Goal: Transaction & Acquisition: Download file/media

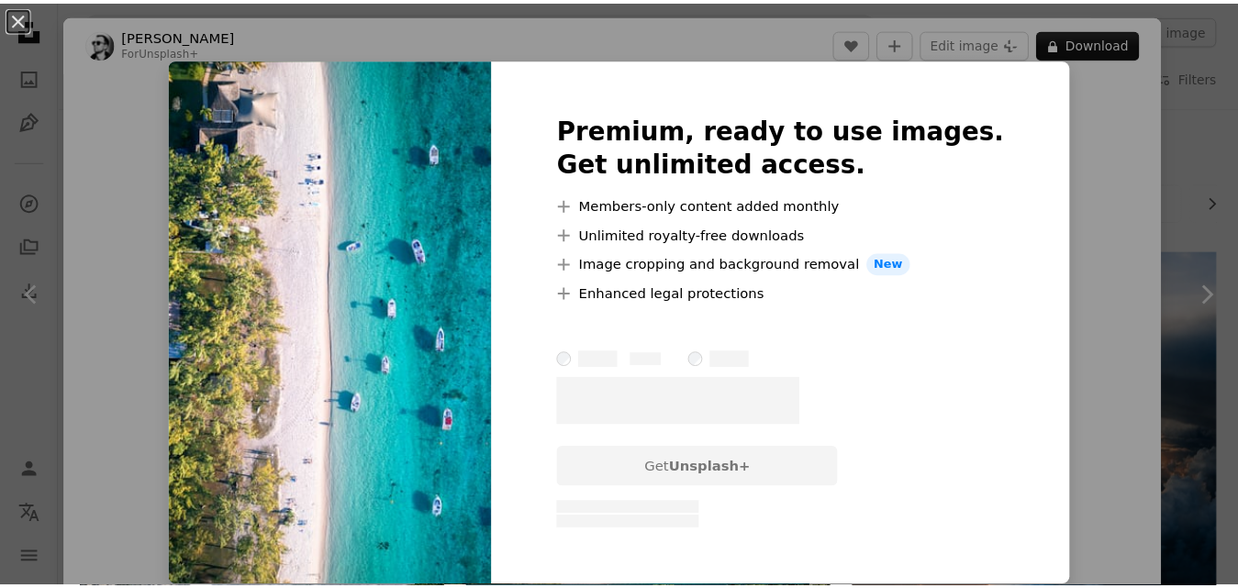
scroll to position [734, 0]
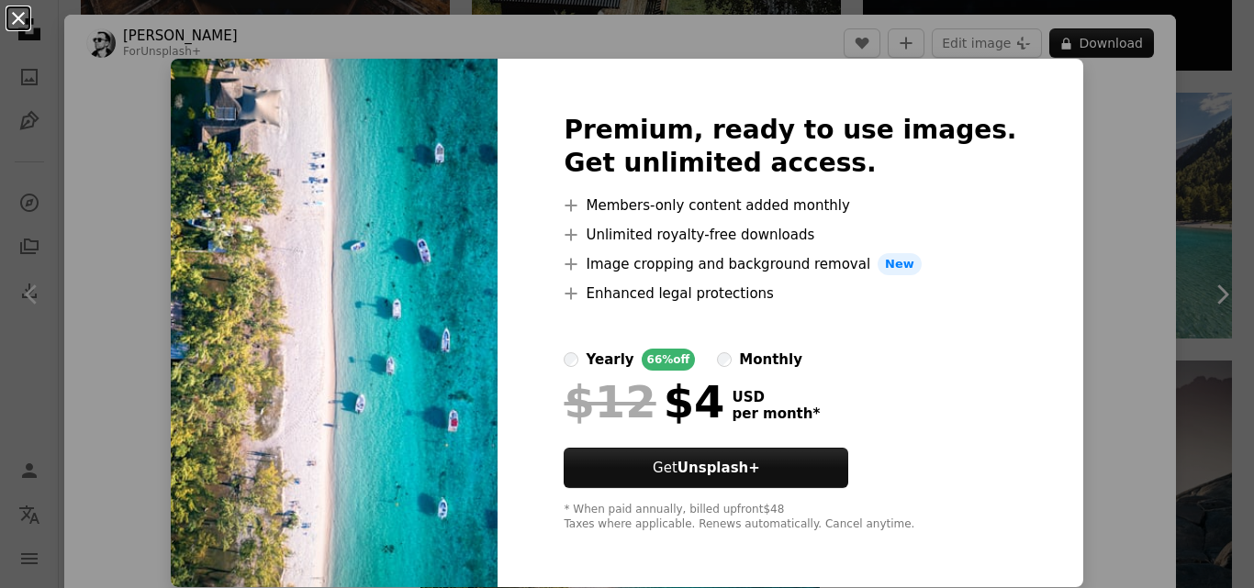
click at [11, 25] on button "An X shape" at bounding box center [18, 18] width 22 height 22
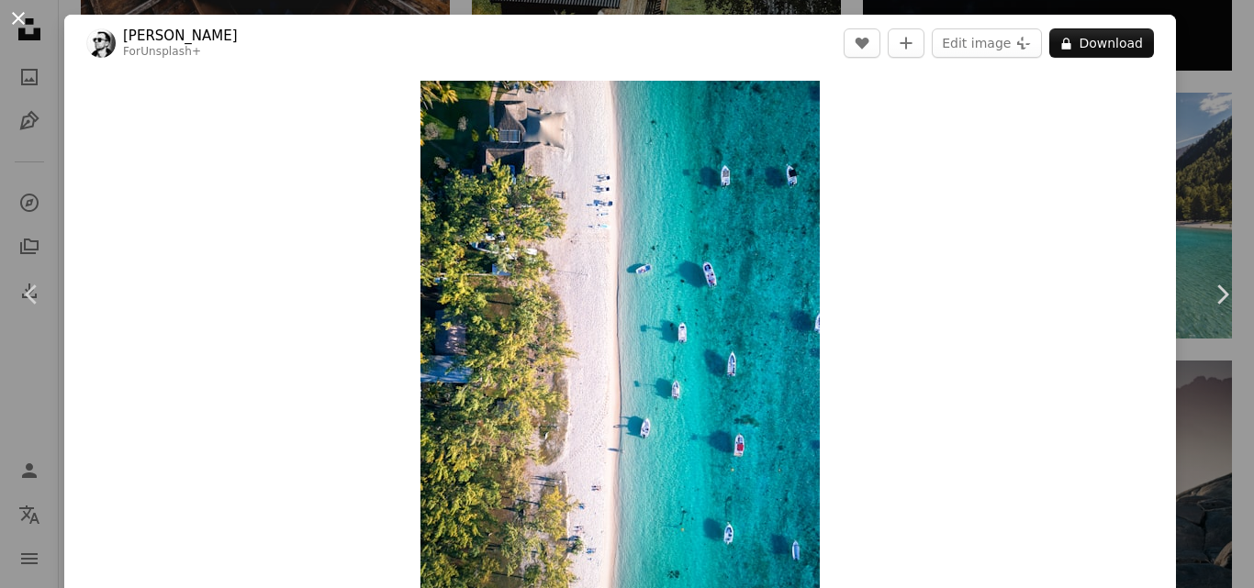
click at [26, 18] on button "An X shape" at bounding box center [18, 18] width 22 height 22
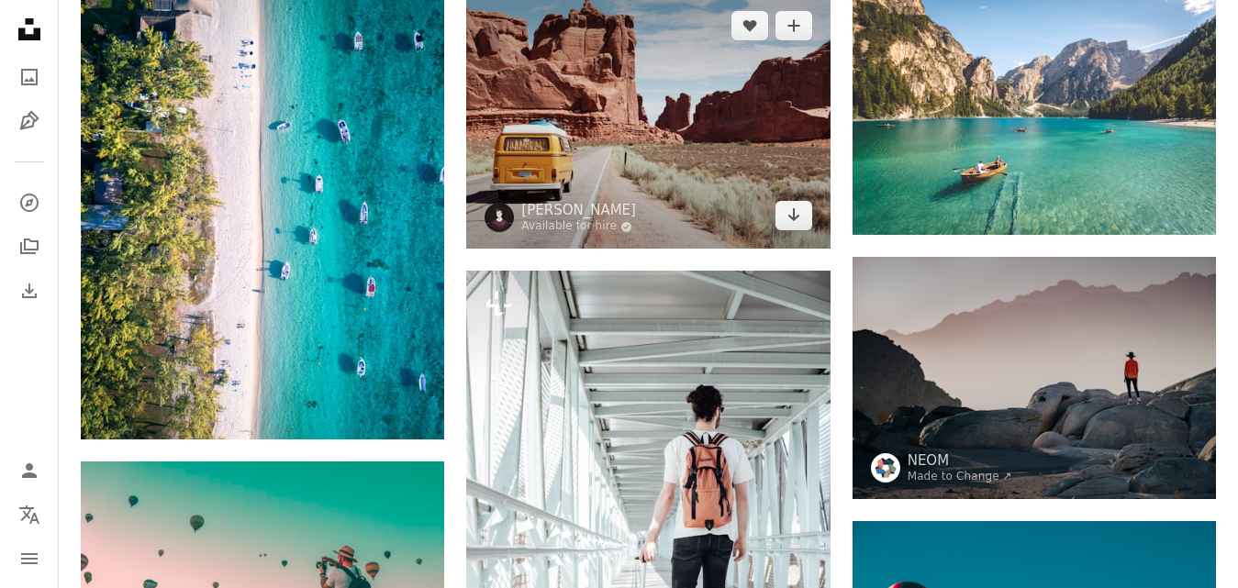
scroll to position [734, 0]
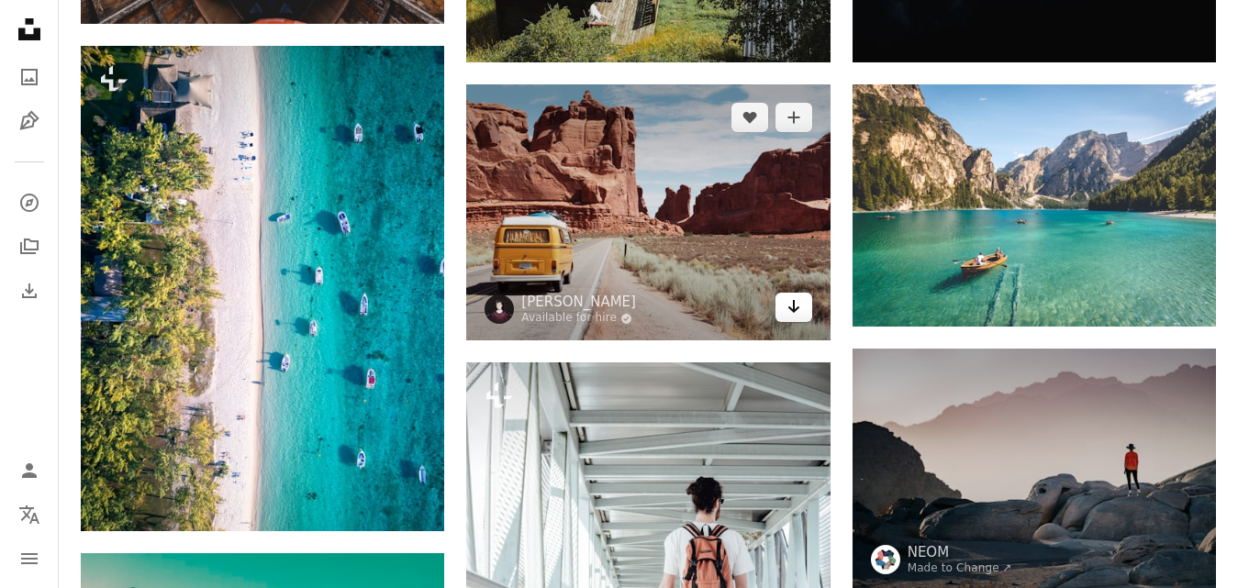
click at [798, 303] on icon "Arrow pointing down" at bounding box center [793, 307] width 15 height 22
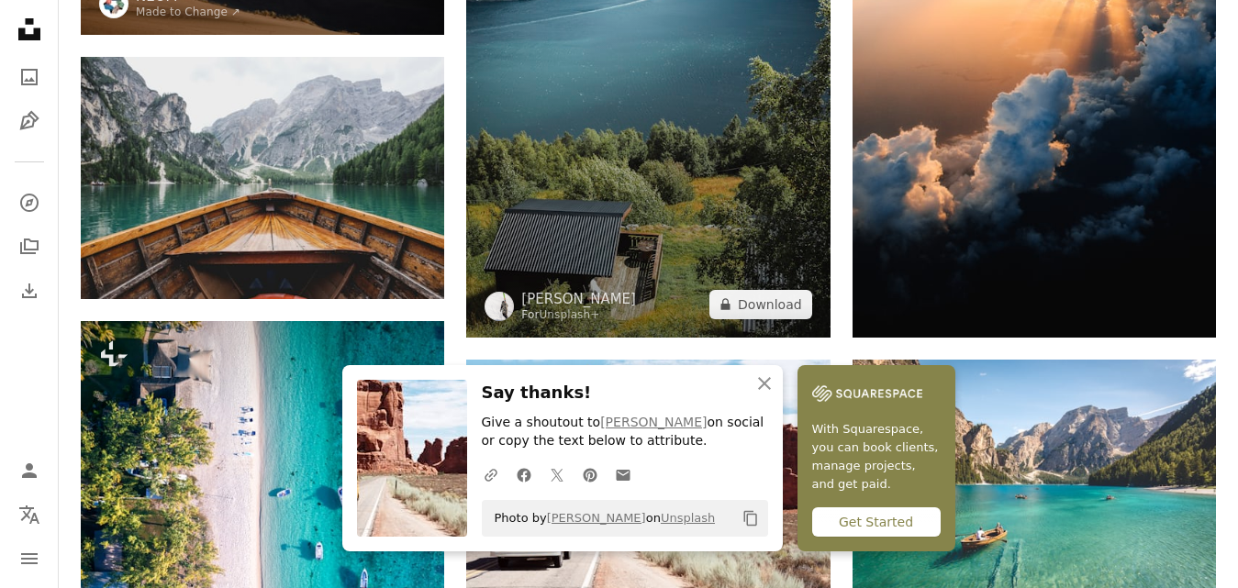
scroll to position [642, 0]
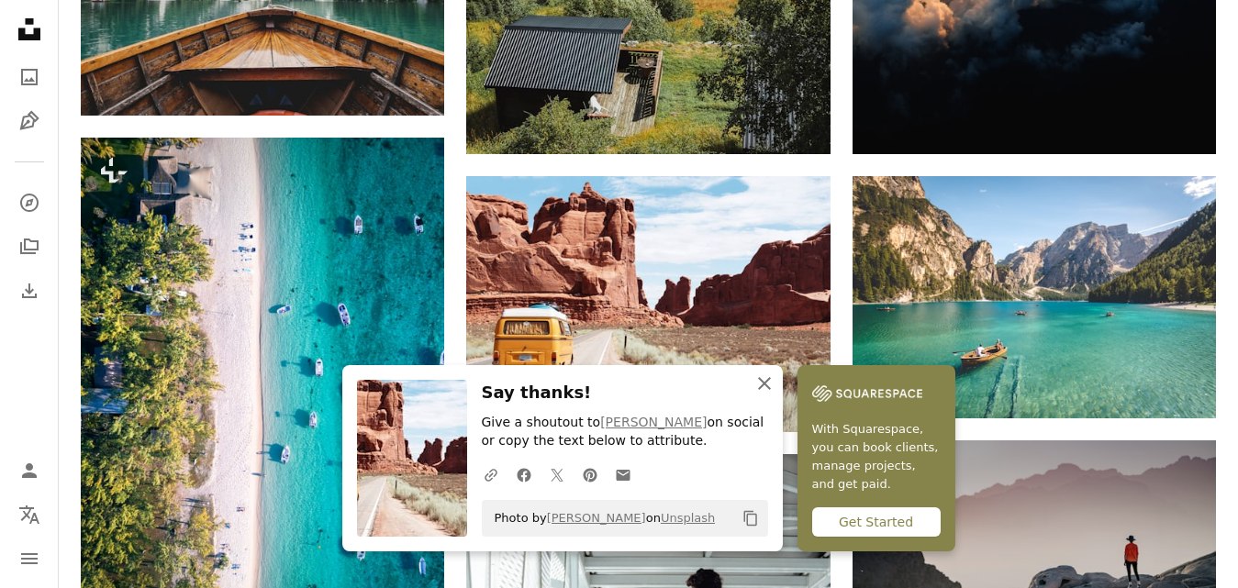
click at [769, 384] on icon "An X shape" at bounding box center [764, 384] width 22 height 22
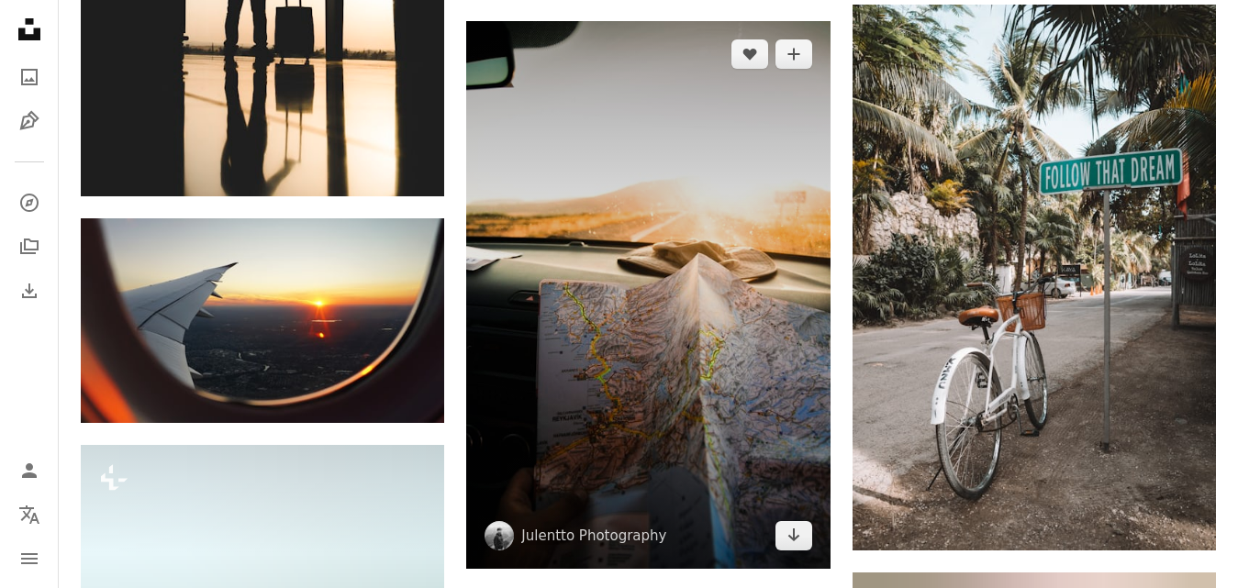
scroll to position [2661, 0]
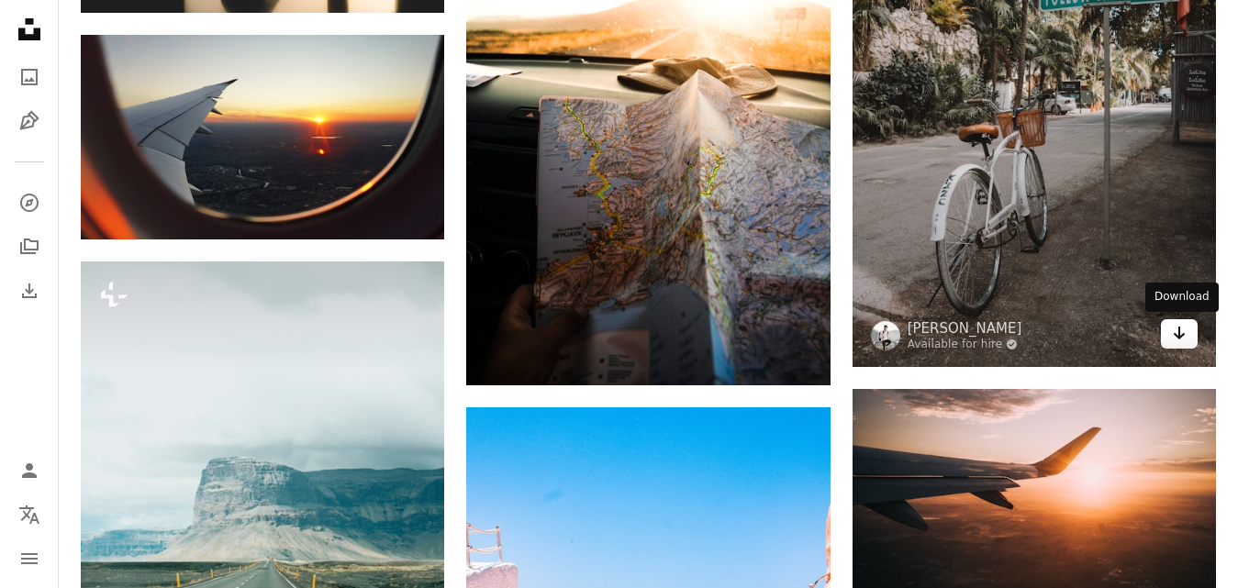
click at [1175, 329] on icon "Arrow pointing down" at bounding box center [1179, 333] width 15 height 22
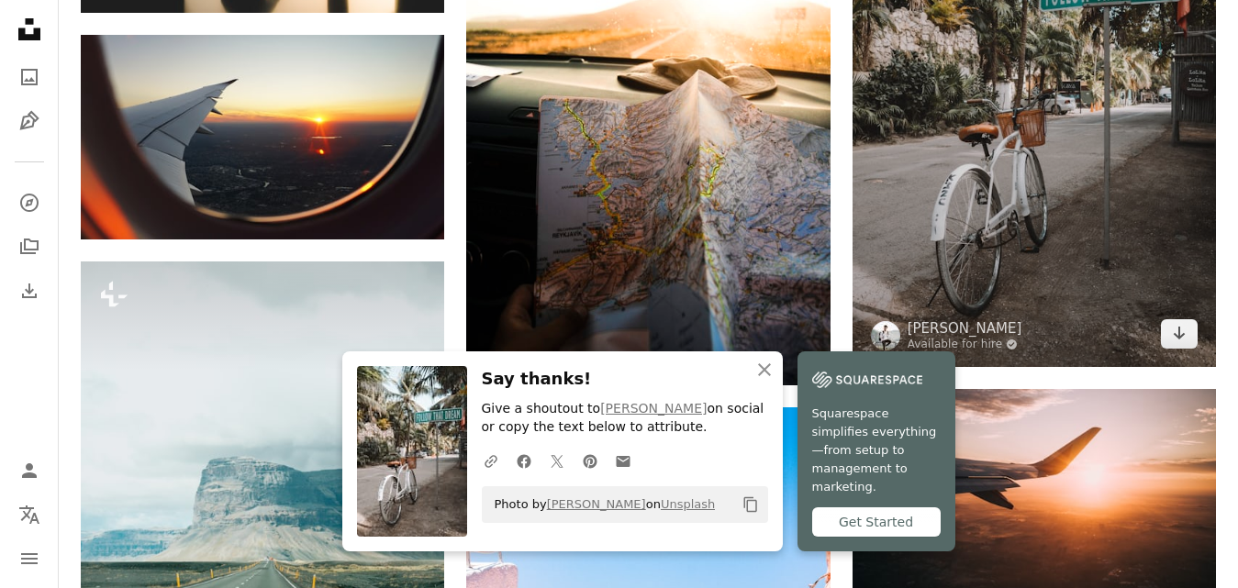
scroll to position [2673, 0]
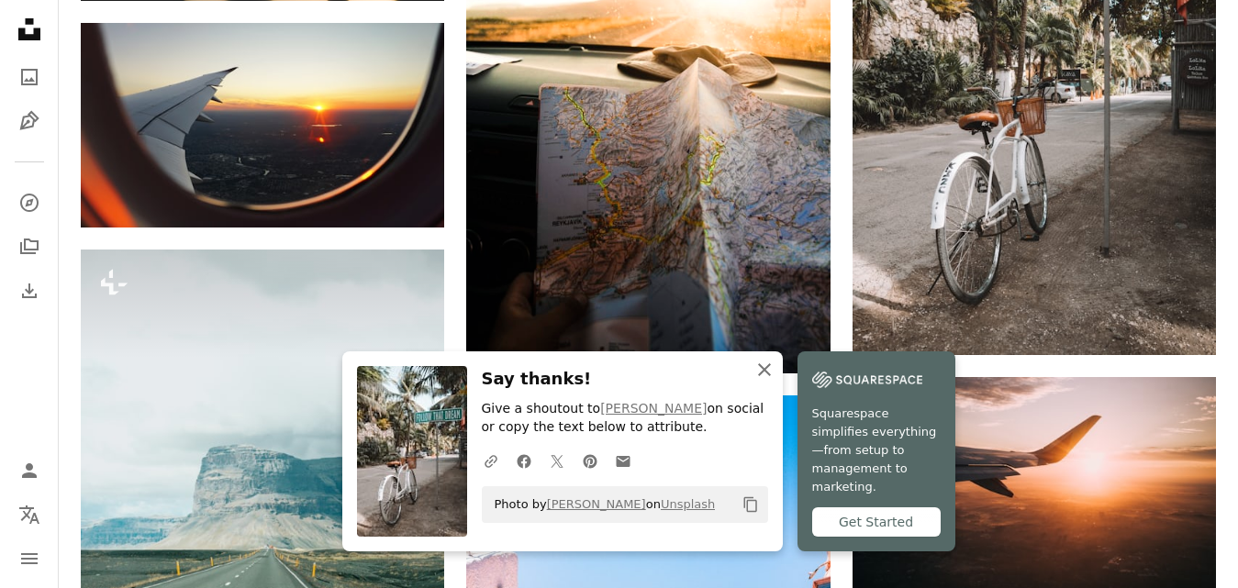
click at [761, 381] on icon "An X shape" at bounding box center [764, 370] width 22 height 22
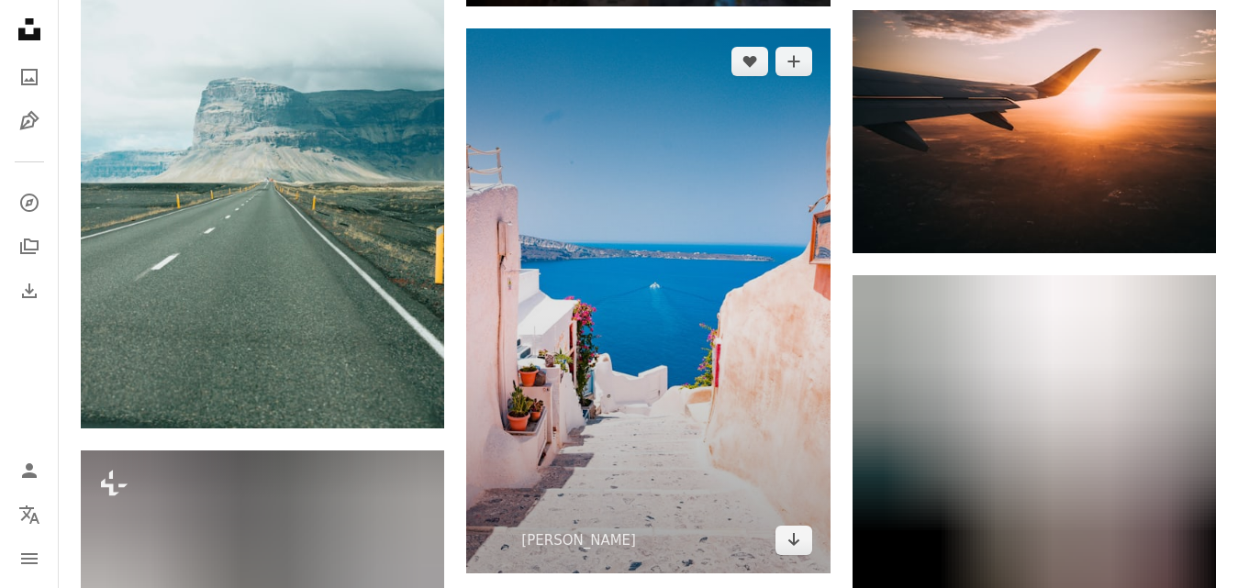
scroll to position [3132, 0]
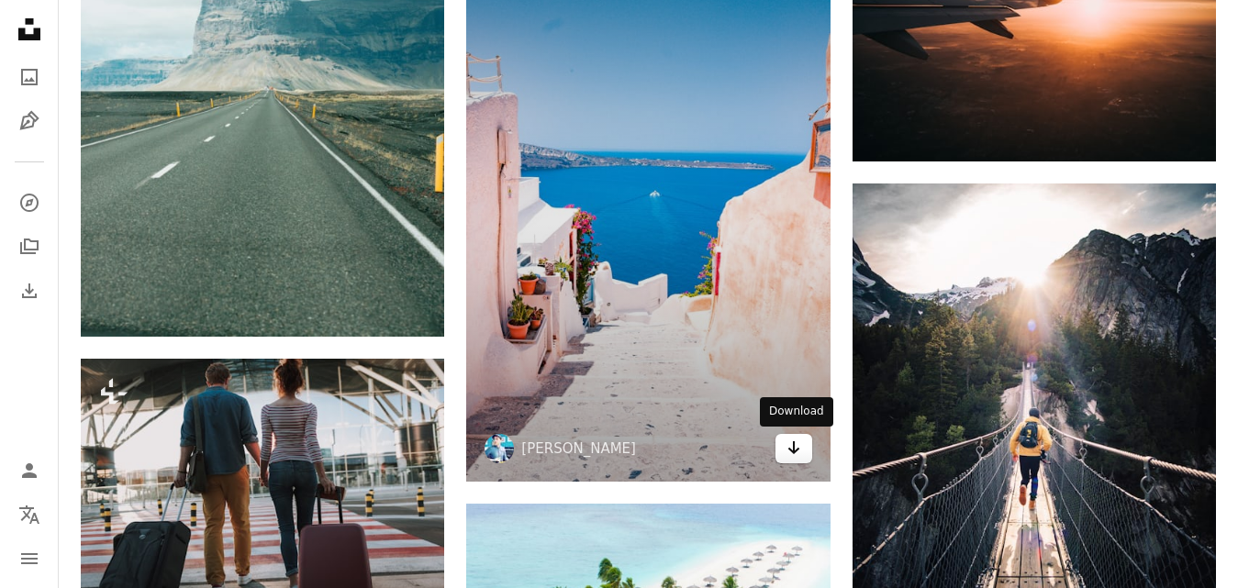
click at [794, 449] on icon "Download" at bounding box center [793, 447] width 12 height 13
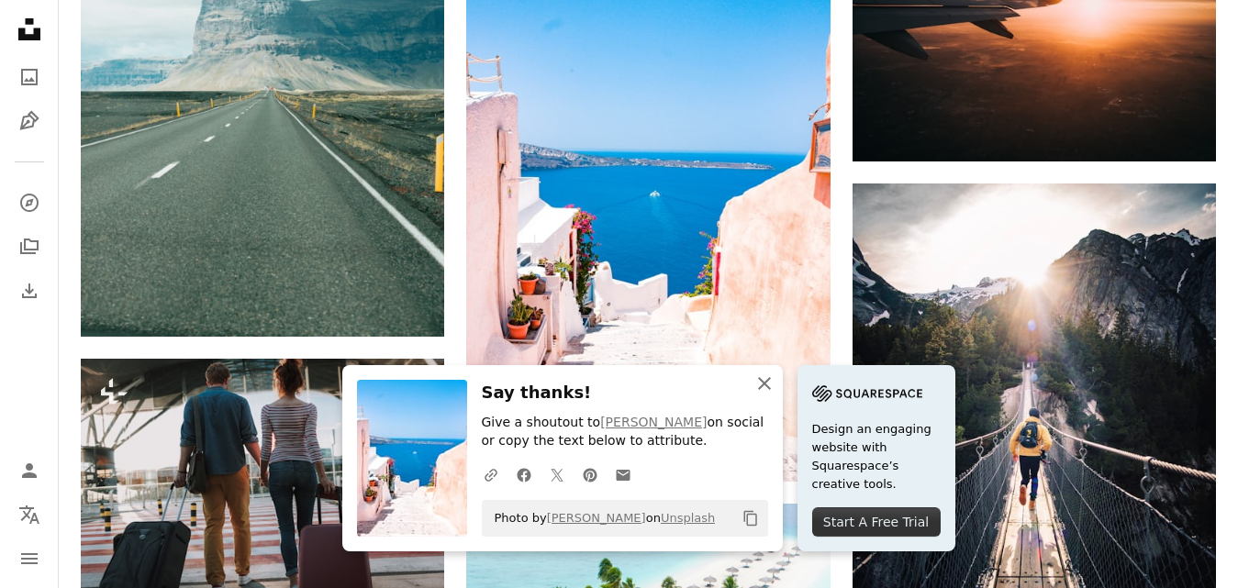
click at [765, 378] on icon "An X shape" at bounding box center [764, 384] width 22 height 22
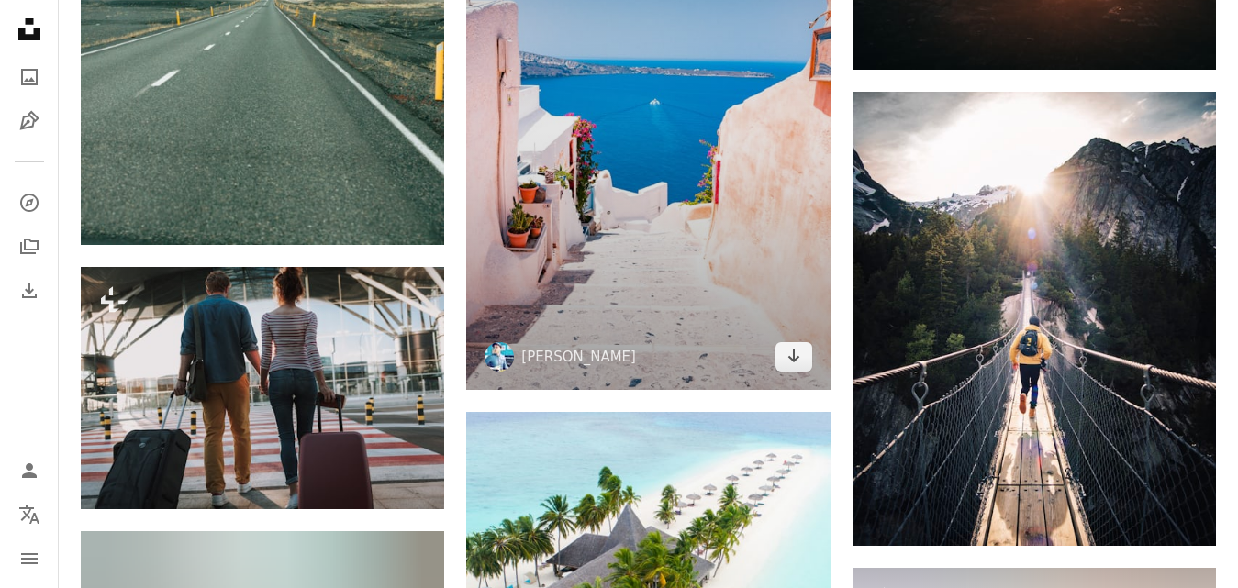
scroll to position [3316, 0]
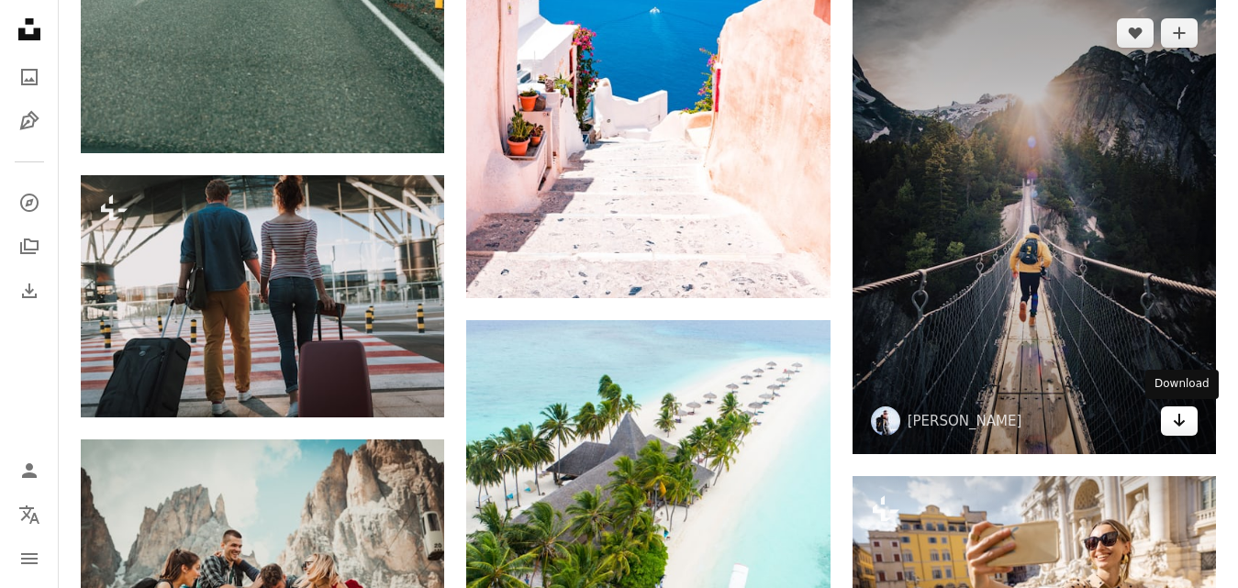
click at [1180, 421] on icon "Download" at bounding box center [1180, 420] width 12 height 13
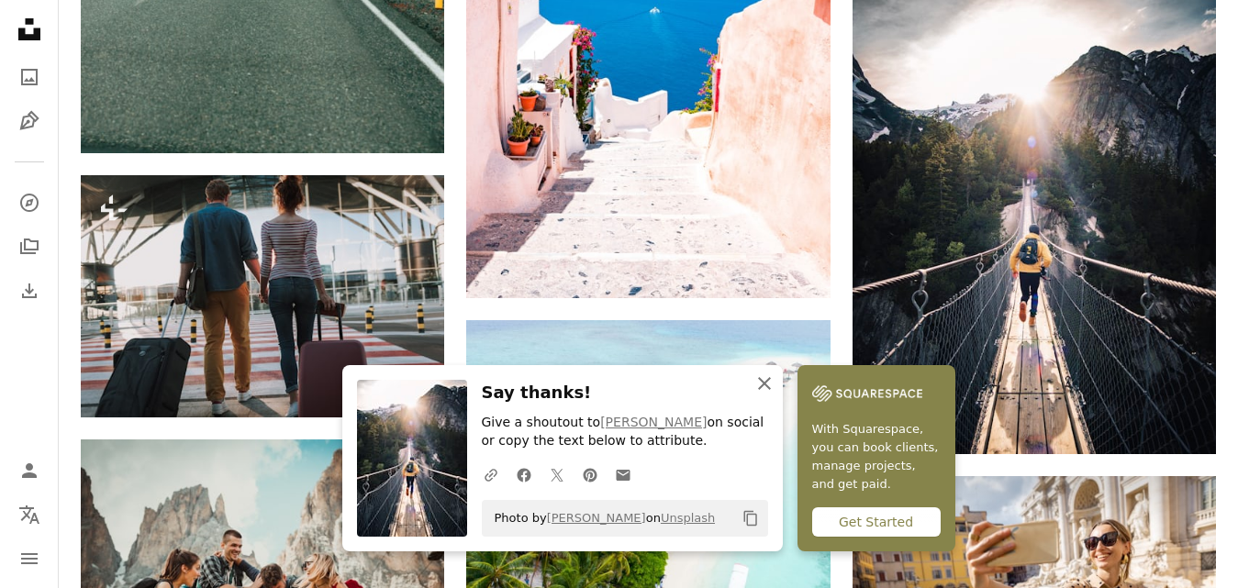
click at [768, 378] on icon "button" at bounding box center [764, 383] width 13 height 13
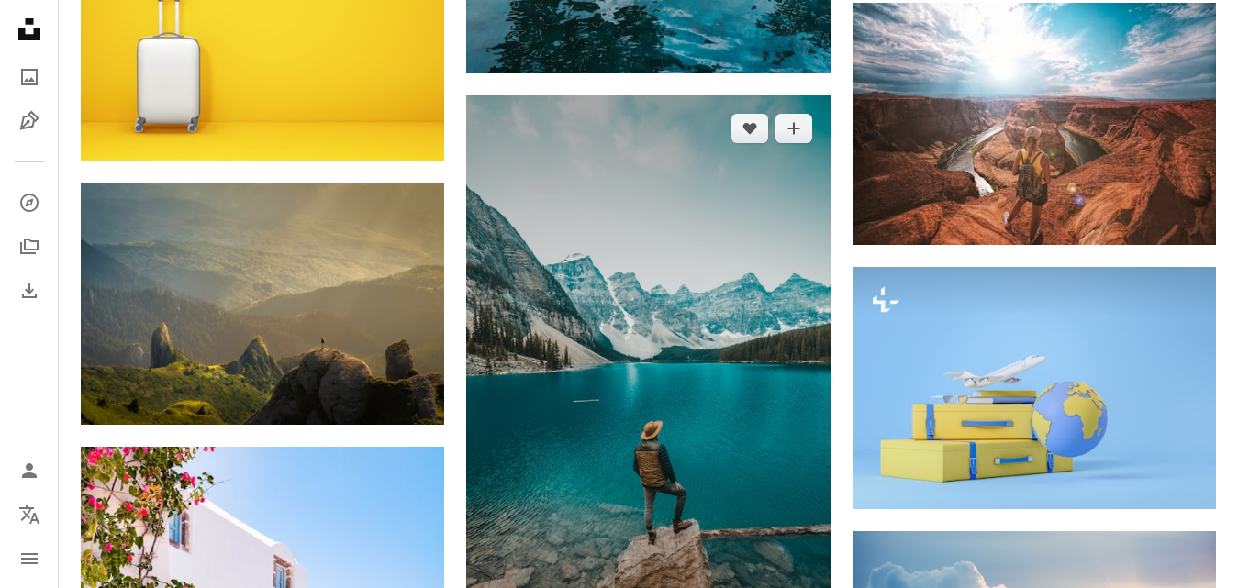
scroll to position [6895, 0]
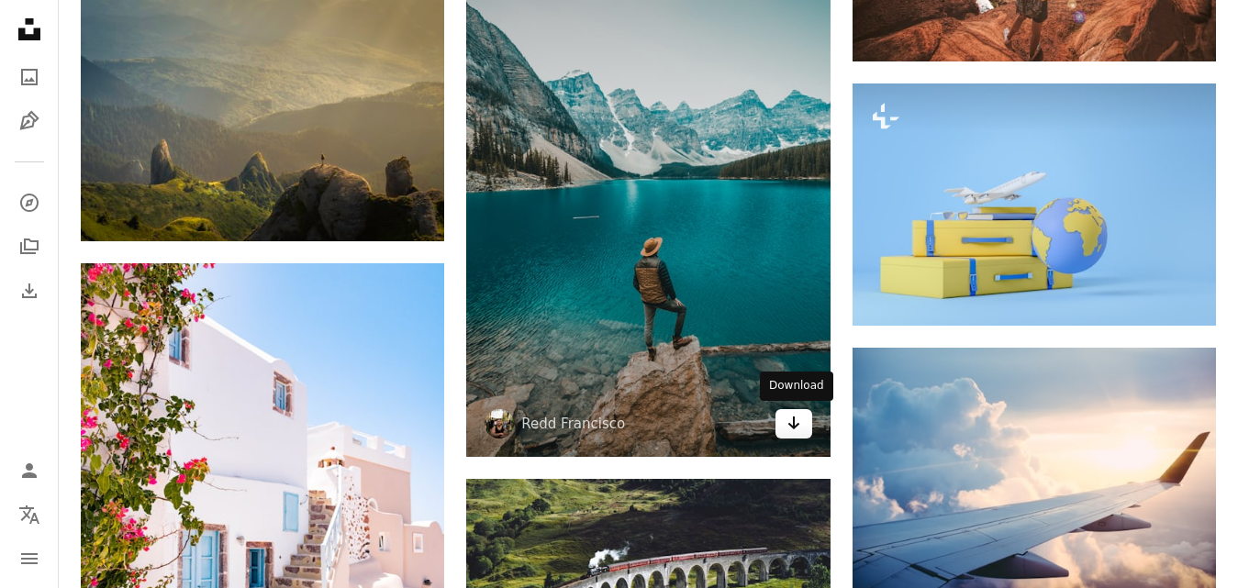
click at [802, 420] on link "Arrow pointing down" at bounding box center [793, 423] width 37 height 29
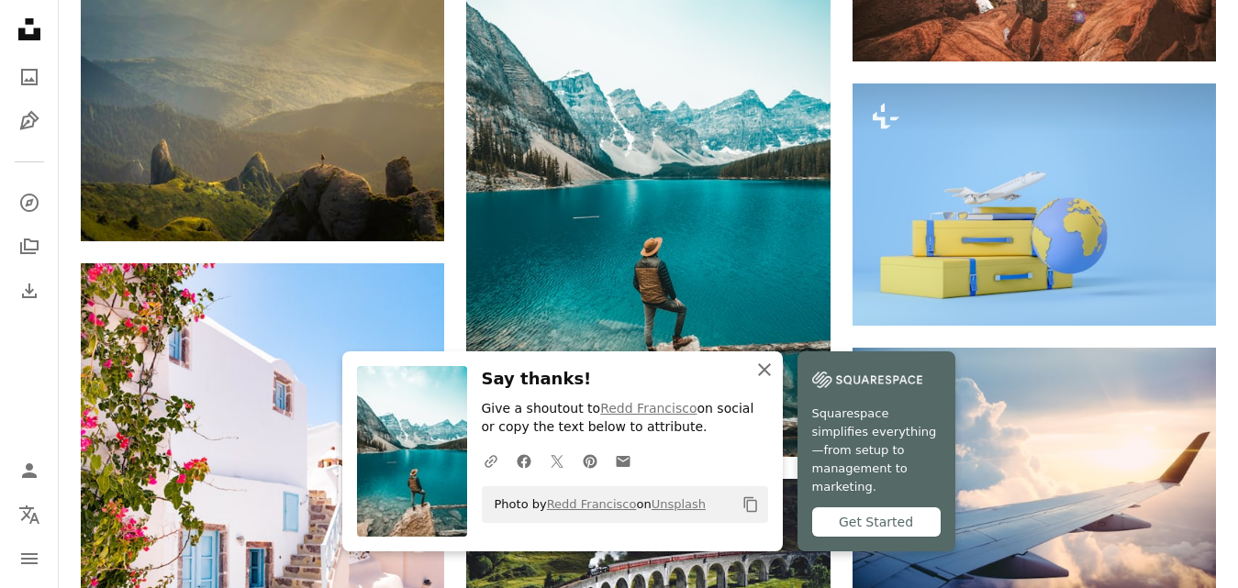
click at [769, 376] on icon "button" at bounding box center [764, 369] width 13 height 13
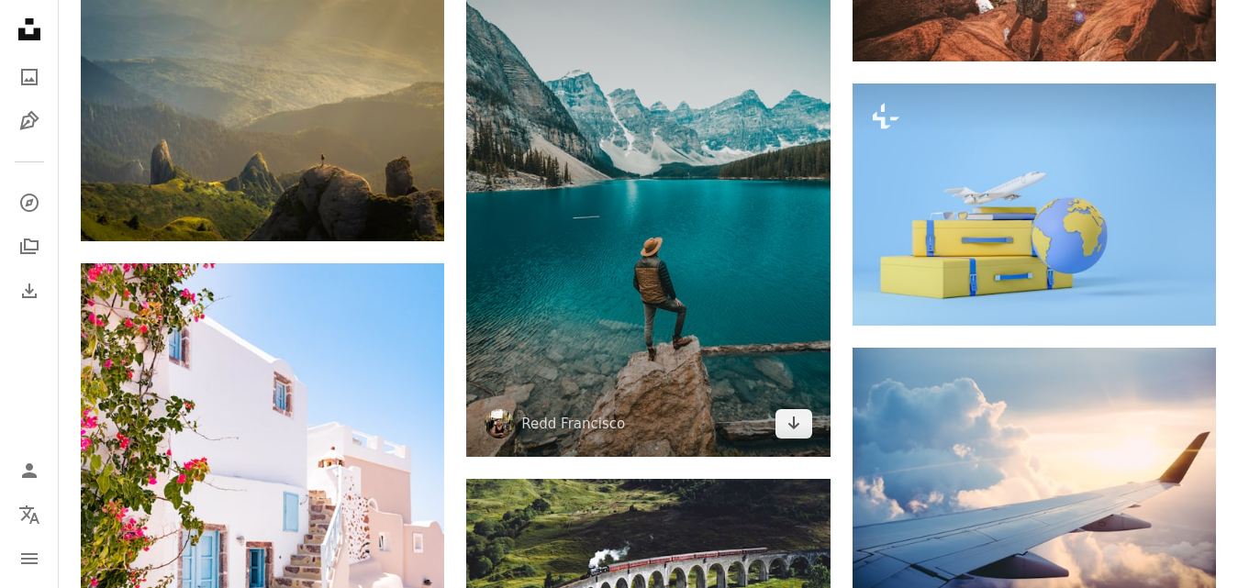
click at [742, 268] on img at bounding box center [647, 184] width 363 height 545
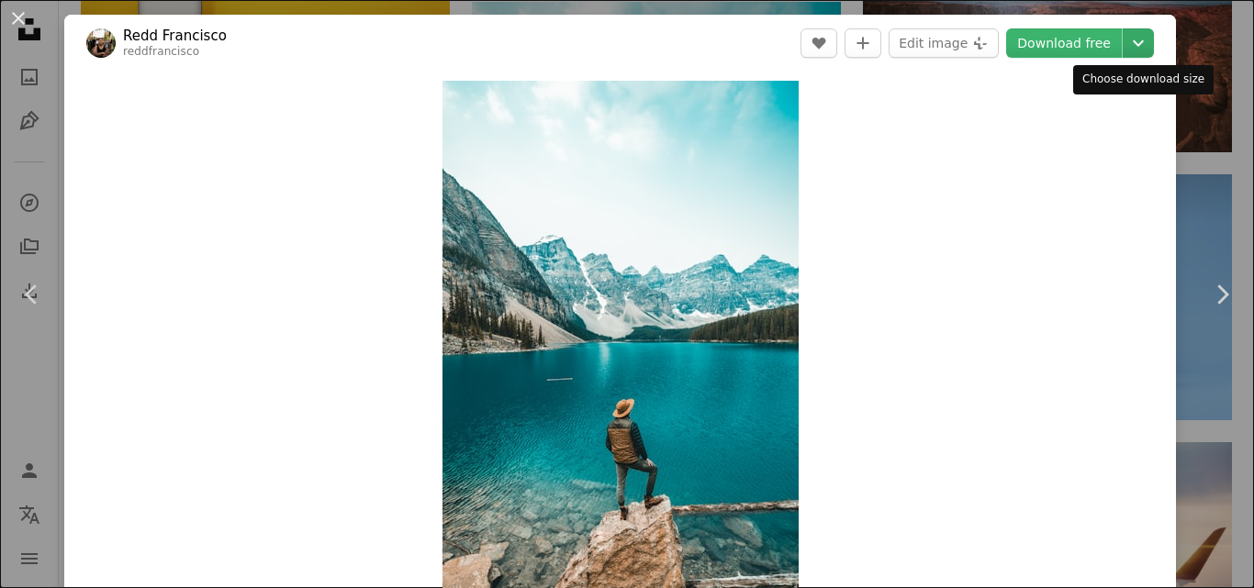
click at [1131, 45] on icon "Chevron down" at bounding box center [1137, 43] width 29 height 22
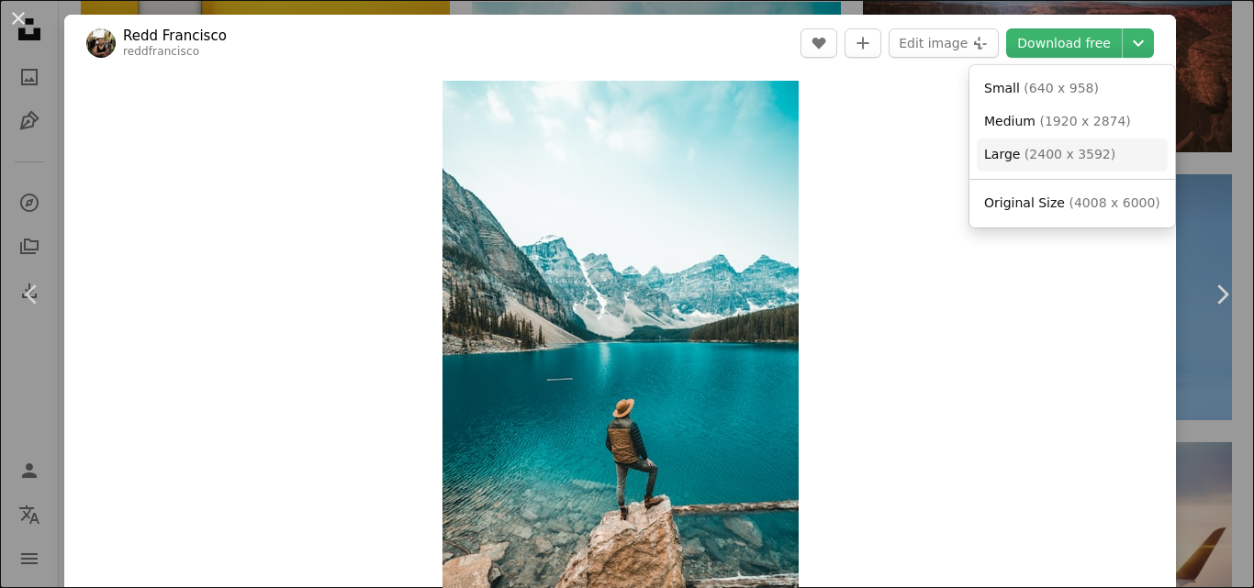
click at [1072, 157] on span "( 2400 x 3592 )" at bounding box center [1069, 154] width 91 height 15
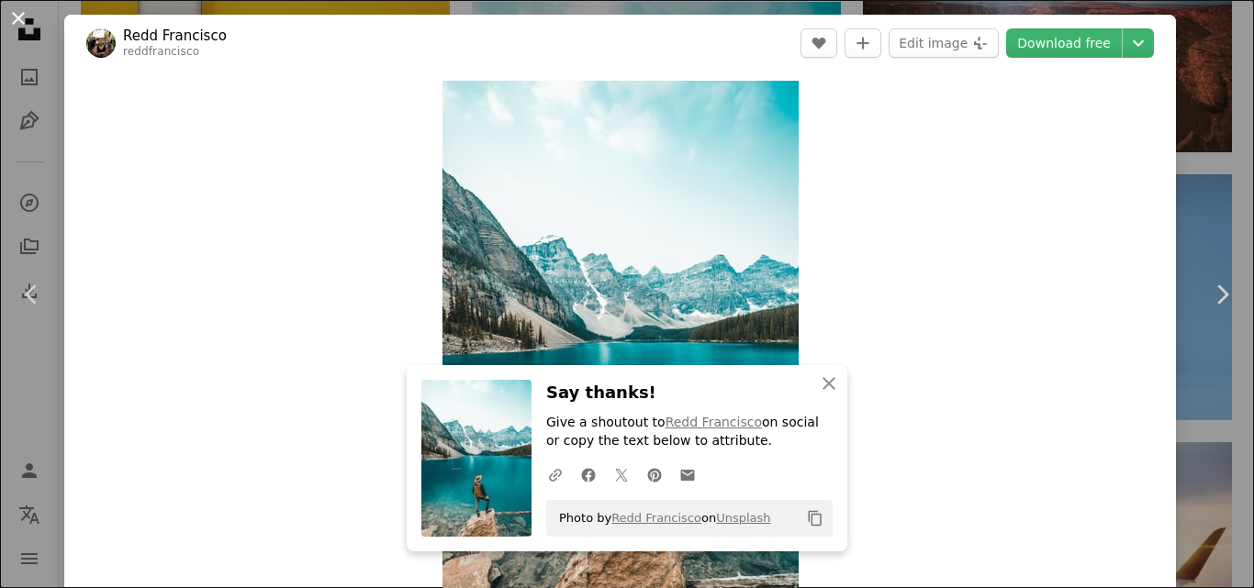
click at [15, 10] on button "An X shape" at bounding box center [18, 18] width 22 height 22
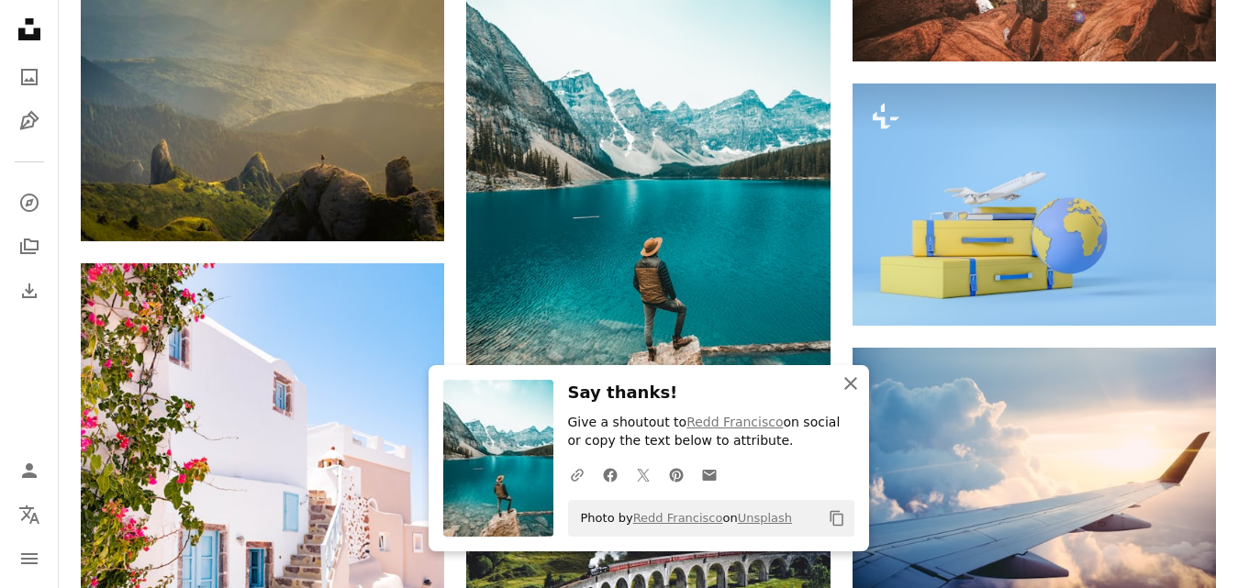
click at [848, 381] on icon "button" at bounding box center [850, 383] width 13 height 13
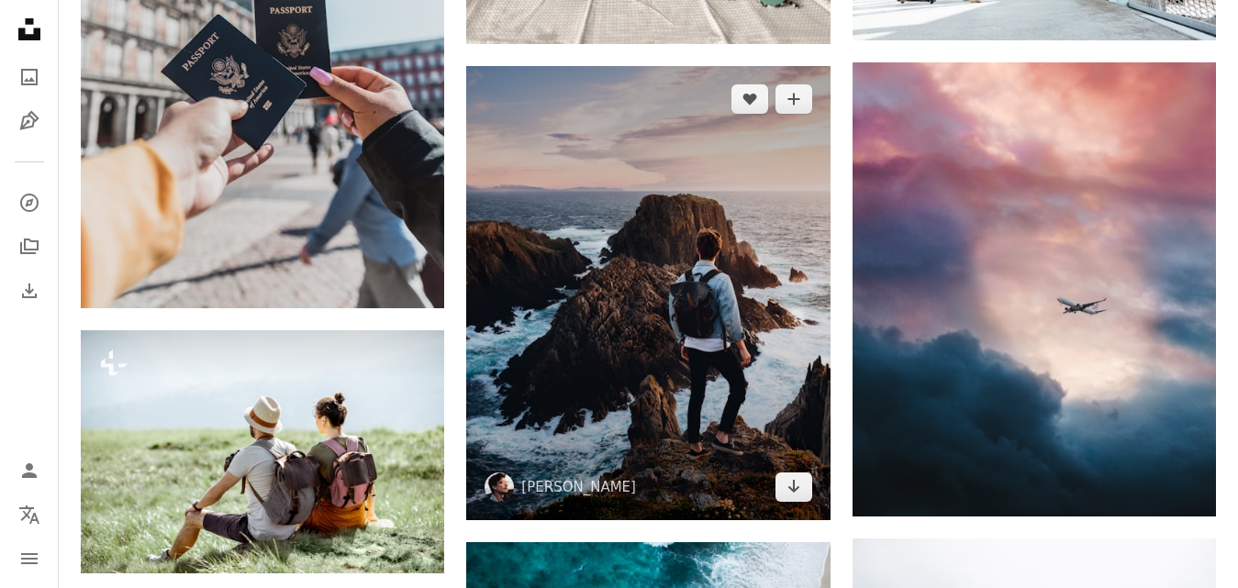
scroll to position [9464, 0]
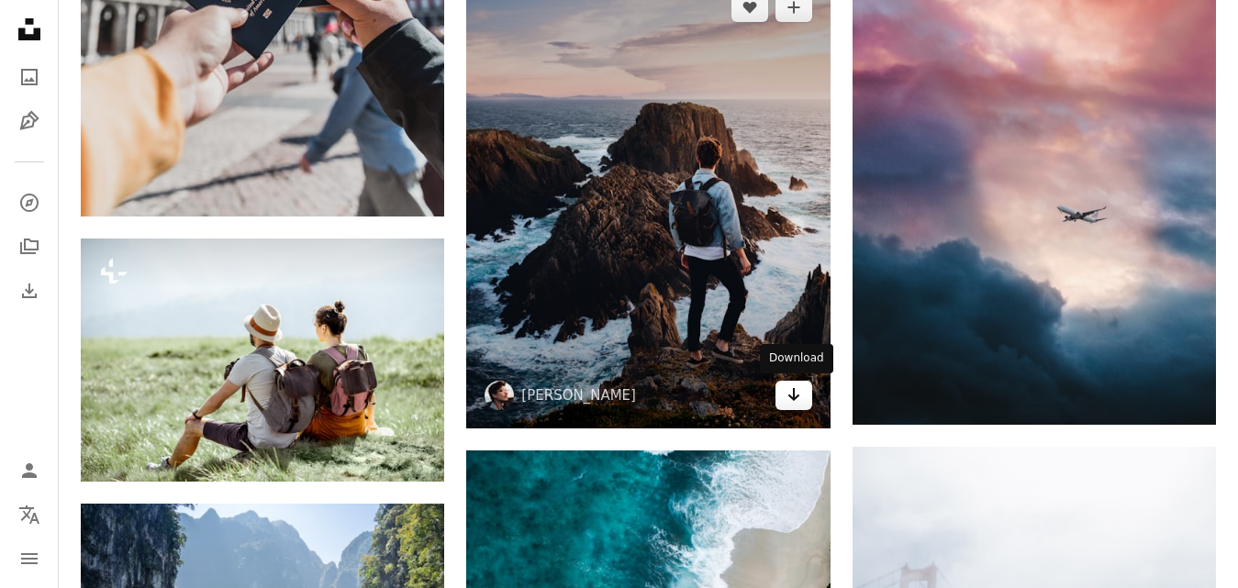
click at [796, 391] on icon "Arrow pointing down" at bounding box center [793, 395] width 15 height 22
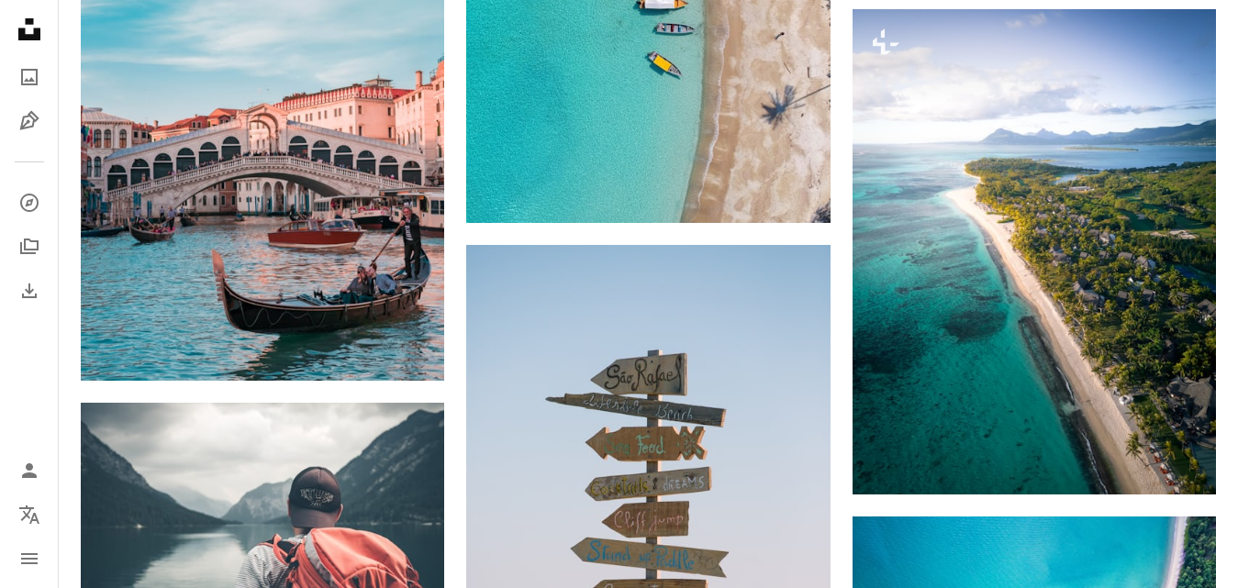
scroll to position [0, 0]
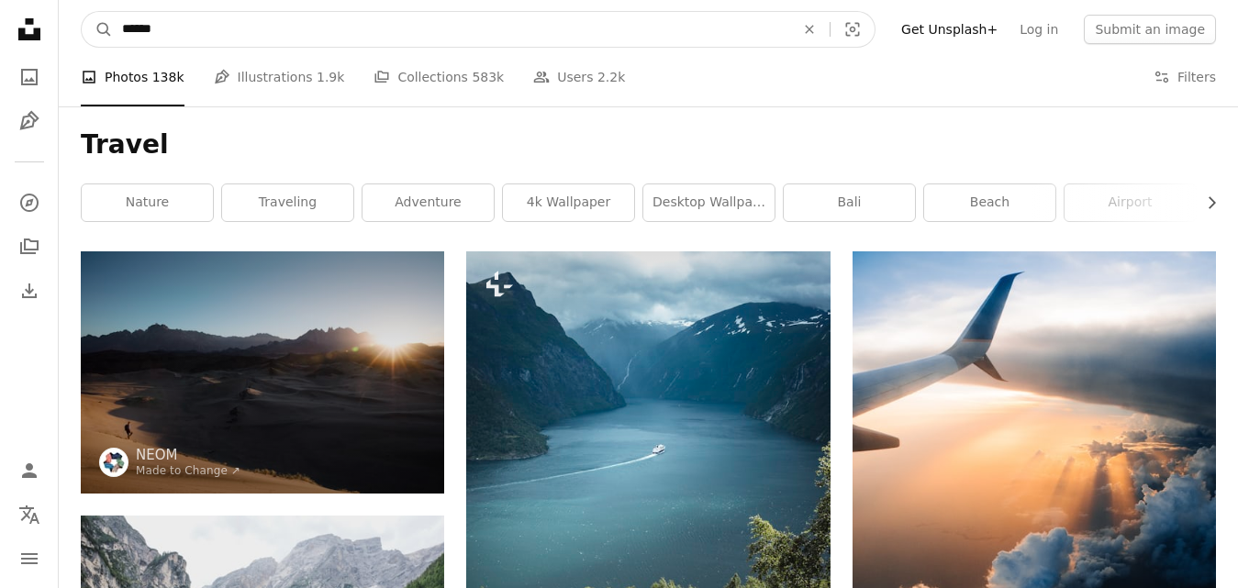
click at [354, 26] on input "******" at bounding box center [451, 29] width 676 height 35
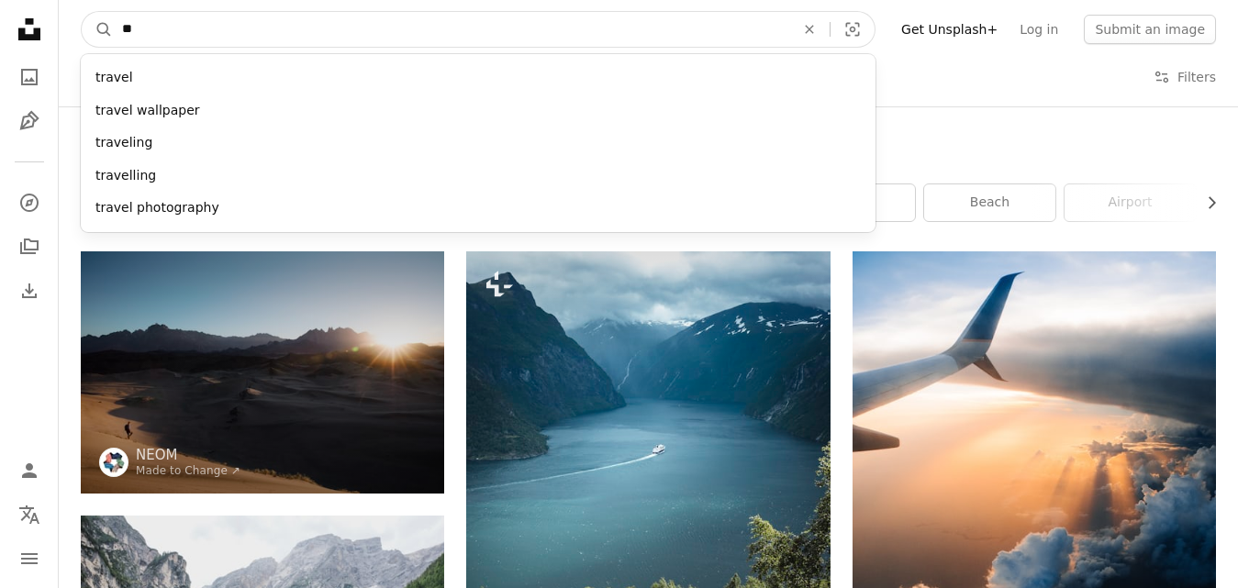
type input "*"
type input "****"
click at [82, 12] on button "A magnifying glass" at bounding box center [97, 29] width 31 height 35
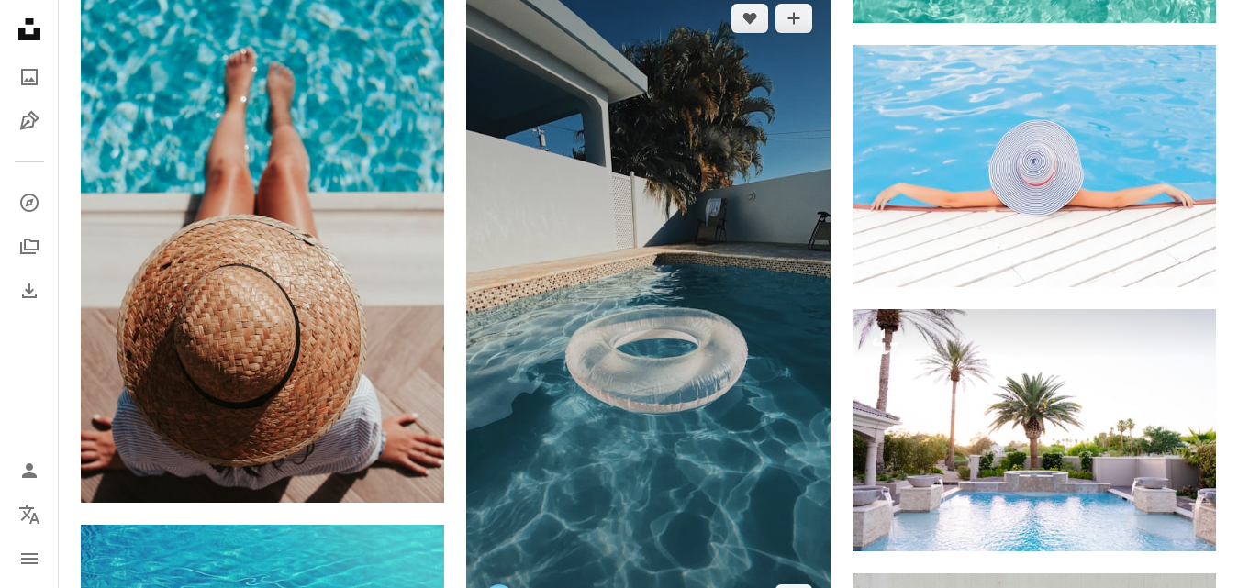
scroll to position [3028, 0]
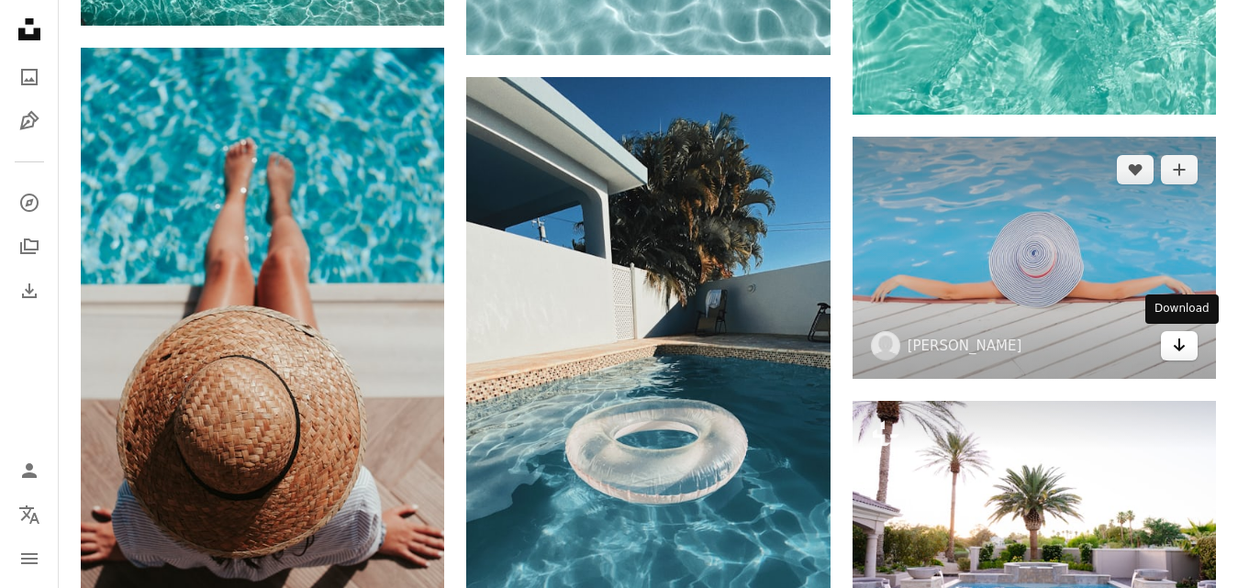
click at [1182, 348] on icon "Download" at bounding box center [1180, 345] width 12 height 13
